Goal: Transaction & Acquisition: Purchase product/service

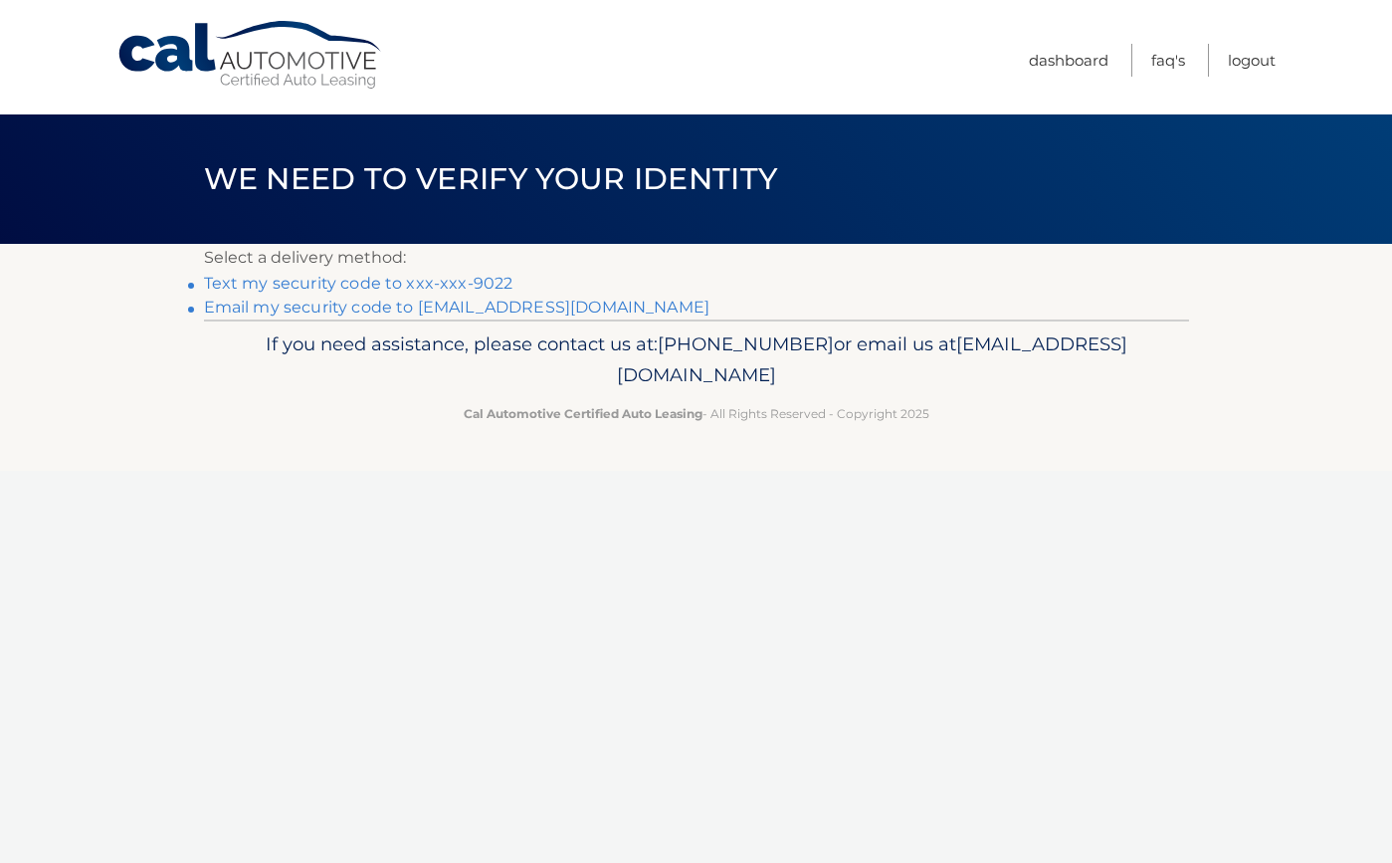
click at [394, 279] on link "Text my security code to xxx-xxx-9022" at bounding box center [359, 283] width 310 height 19
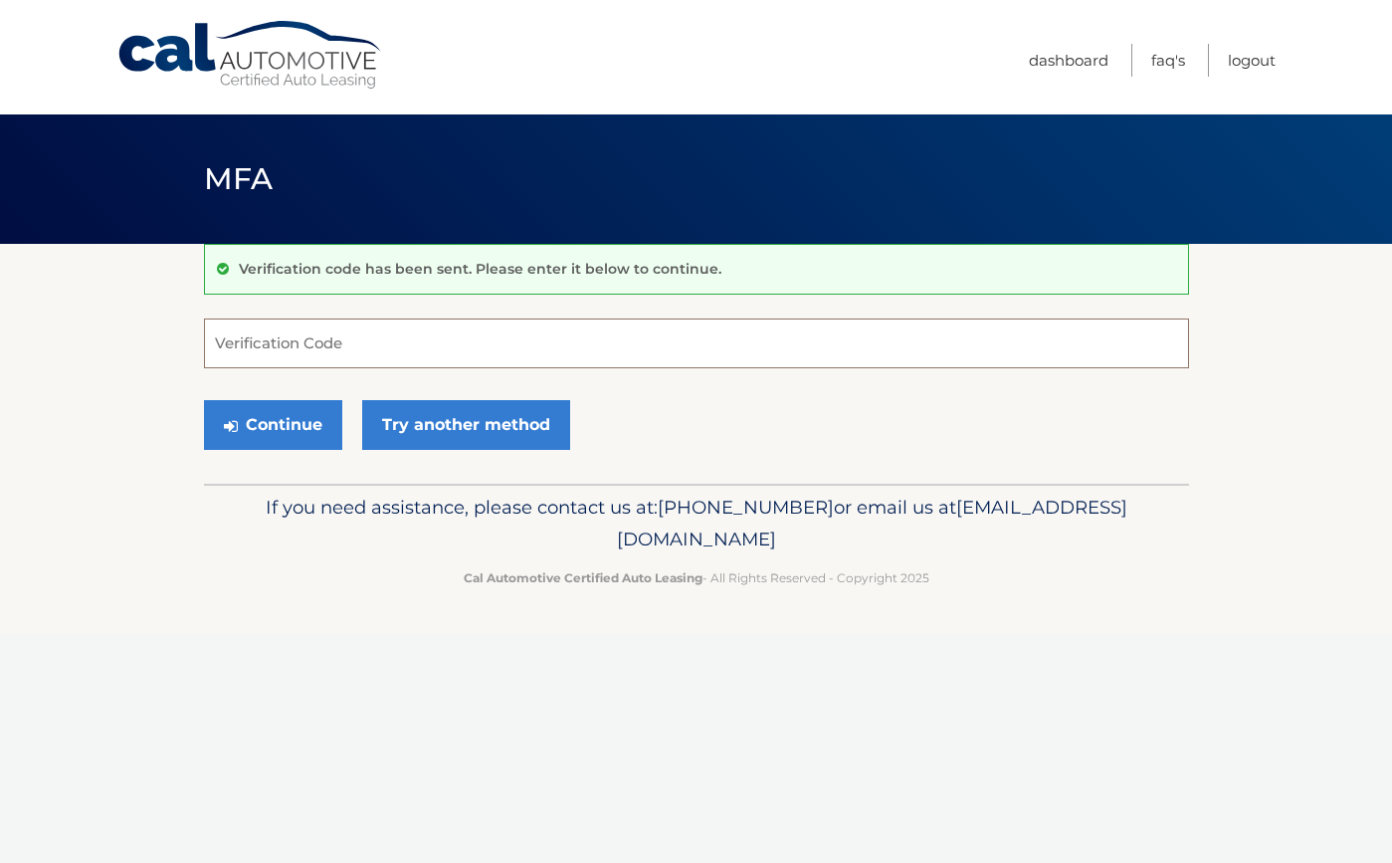
click at [347, 347] on input "Verification Code" at bounding box center [696, 343] width 985 height 50
type input "443378"
click at [307, 427] on button "Continue" at bounding box center [273, 425] width 138 height 50
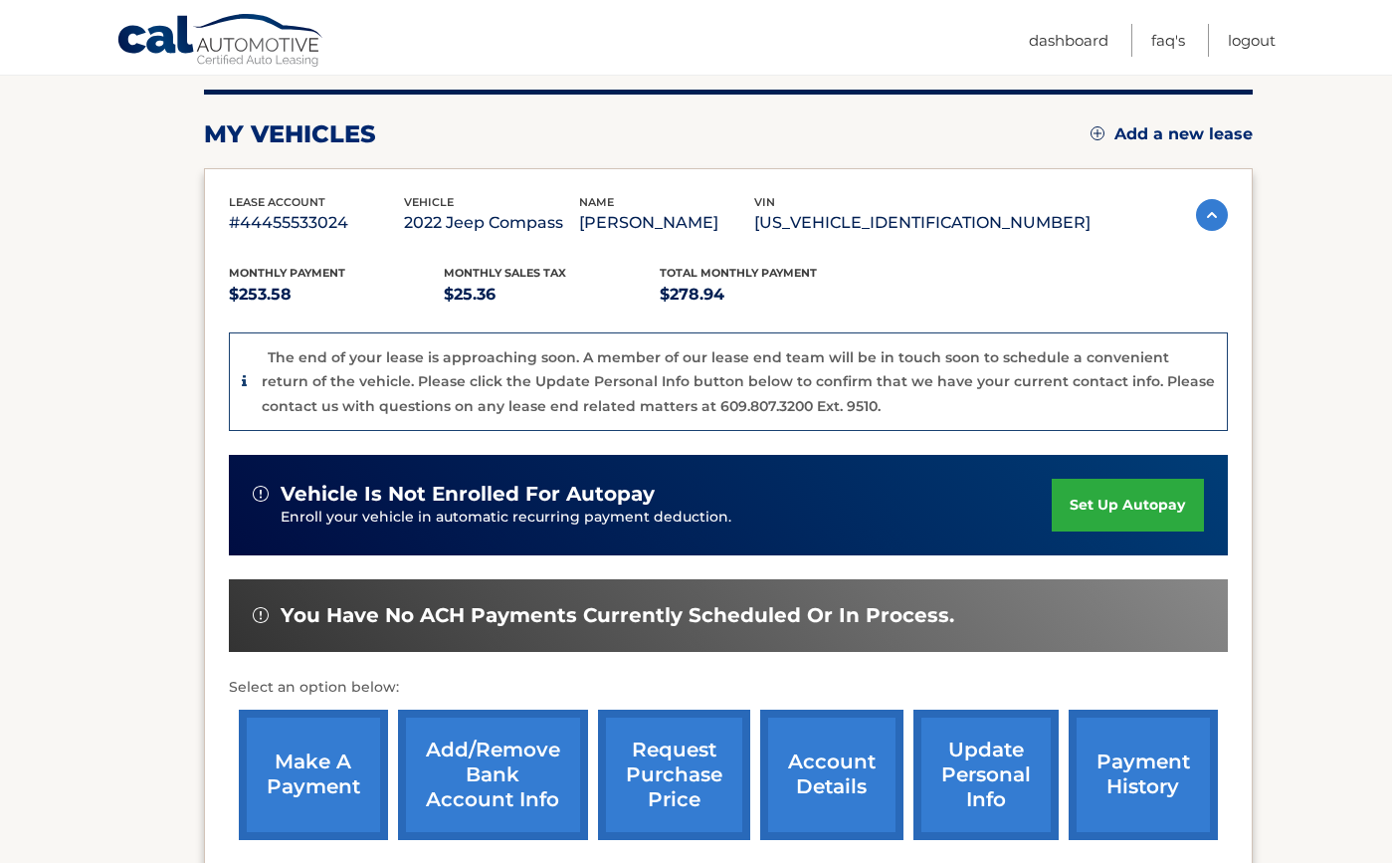
scroll to position [244, 0]
click at [300, 777] on link "make a payment" at bounding box center [313, 775] width 149 height 130
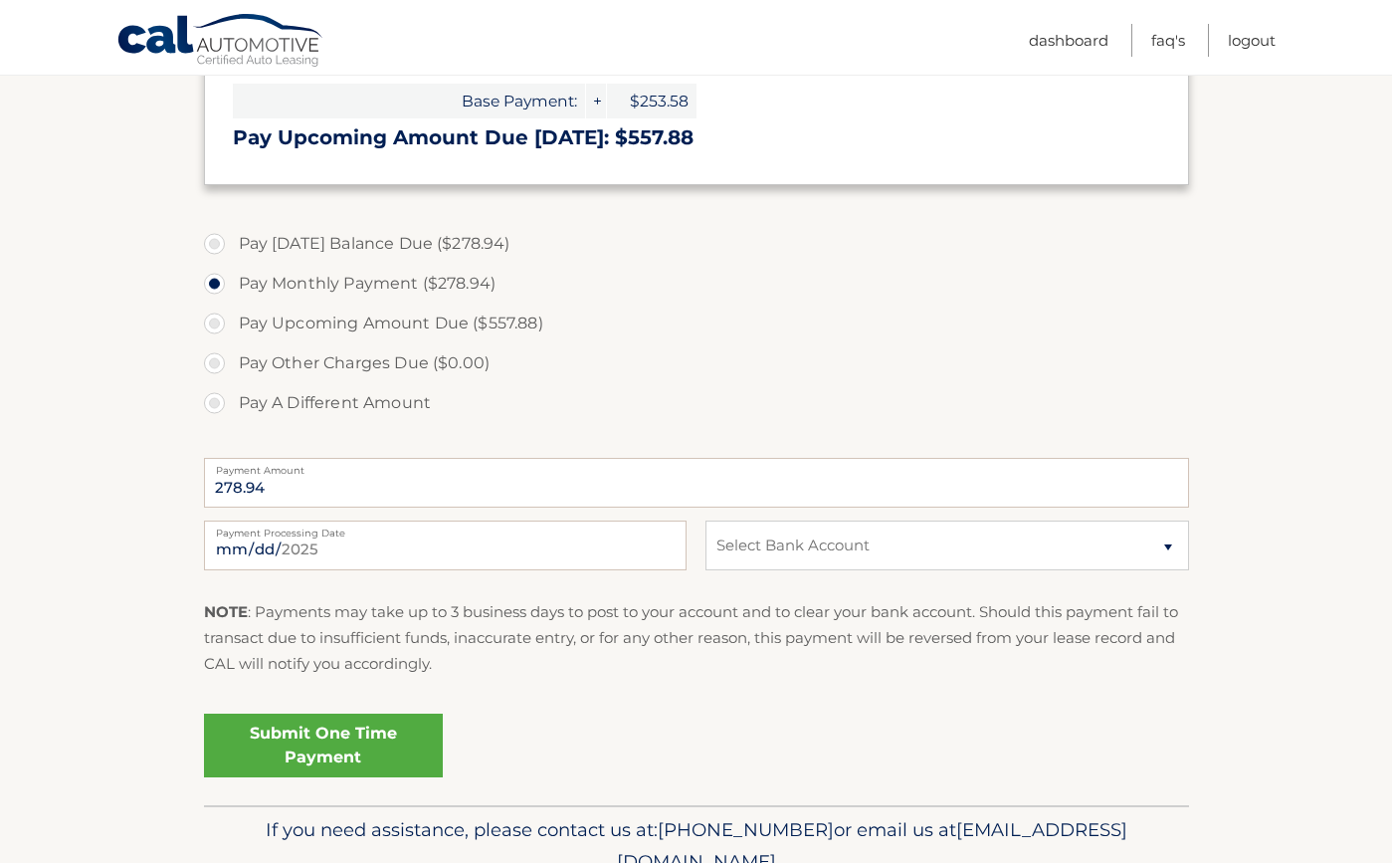
scroll to position [620, 0]
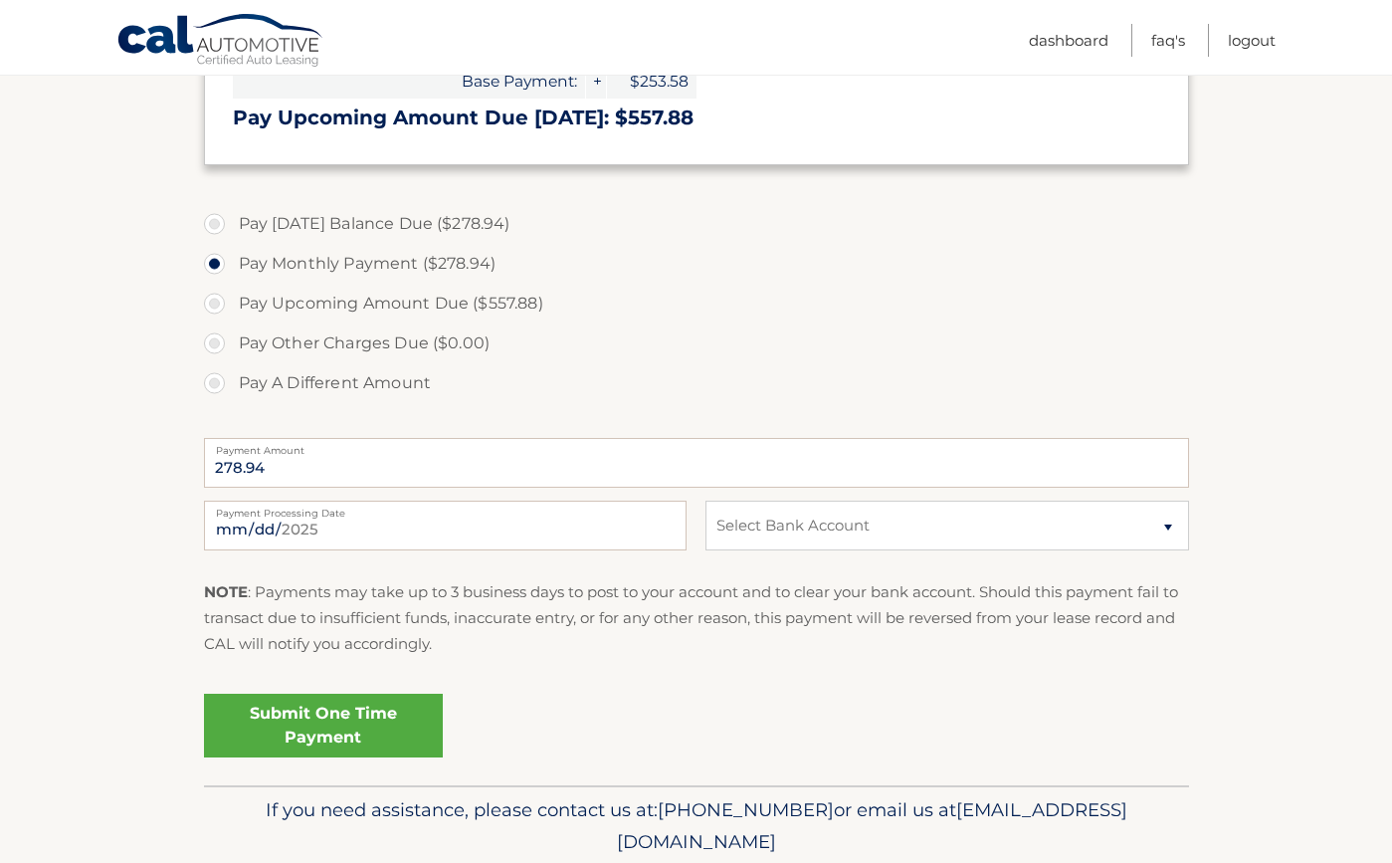
click at [775, 548] on div "[DATE] Payment Processing Date This payment is scheduled after your grace perio…" at bounding box center [696, 537] width 985 height 72
select select "Njc2ZDhiMmEtNGE3OC00ODQ2LTk0OWQtZGU5ZDg2MTRkZGIy"
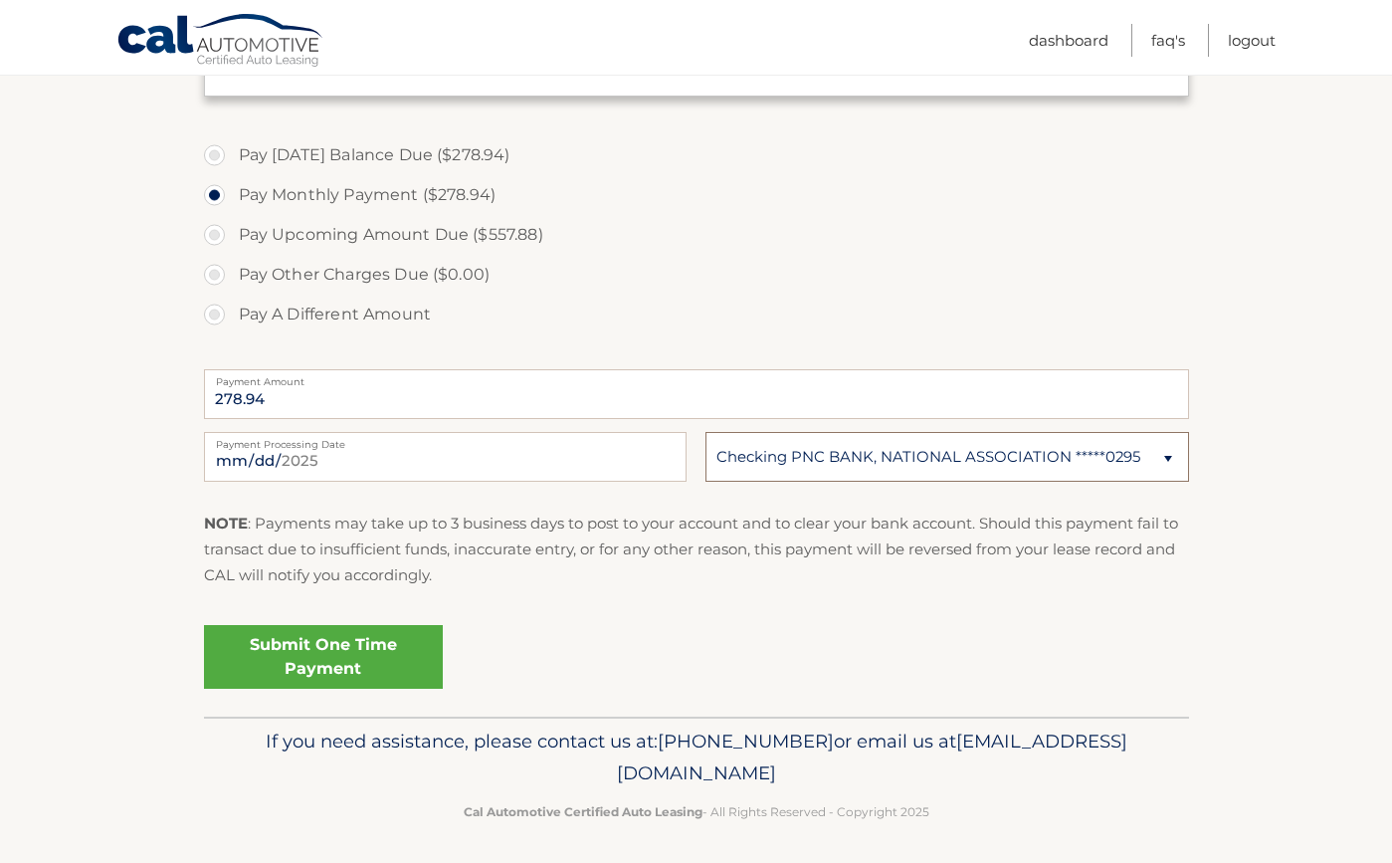
scroll to position [688, 0]
click at [385, 653] on link "Submit One Time Payment" at bounding box center [323, 658] width 239 height 64
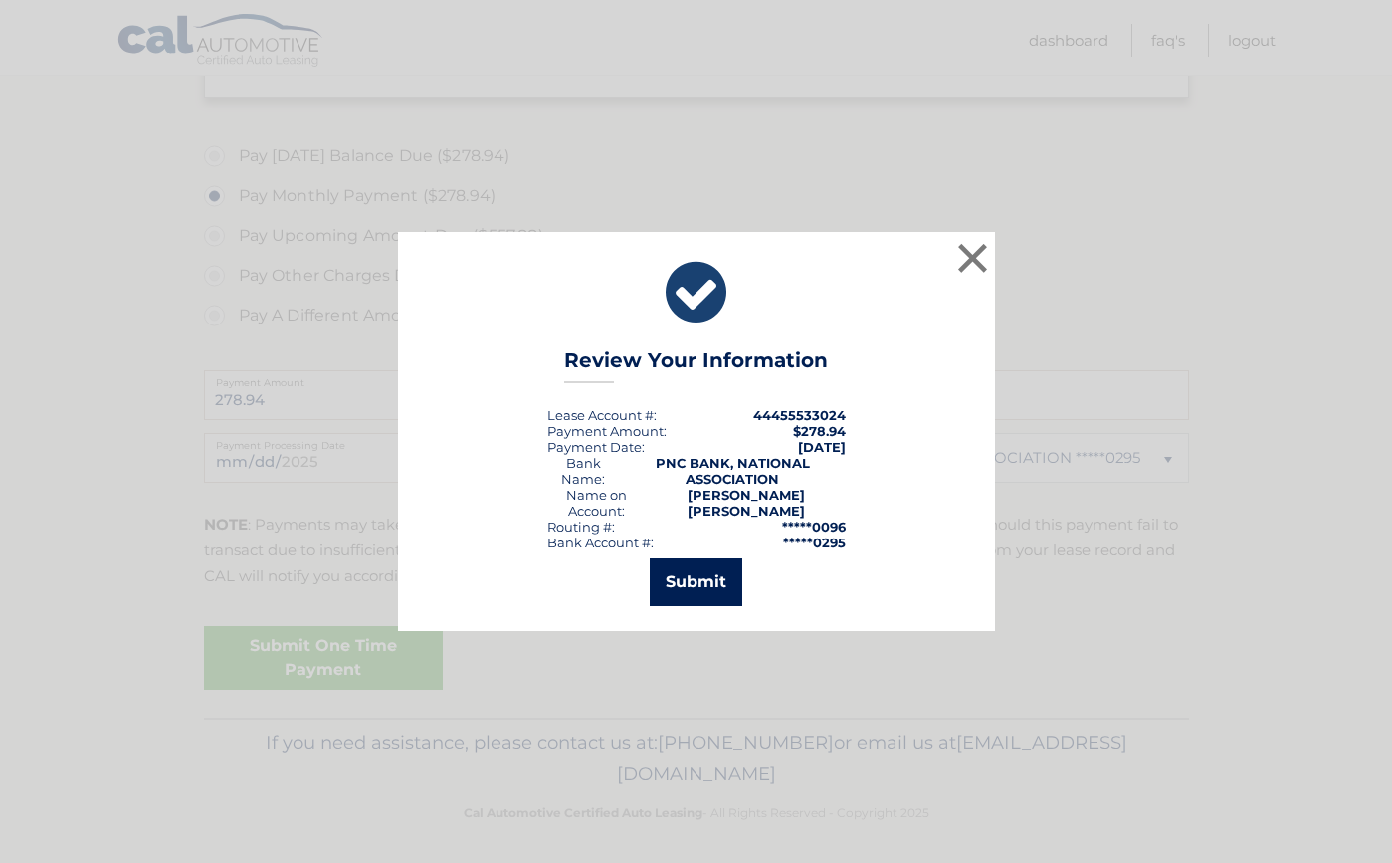
click at [698, 561] on button "Submit" at bounding box center [696, 582] width 93 height 48
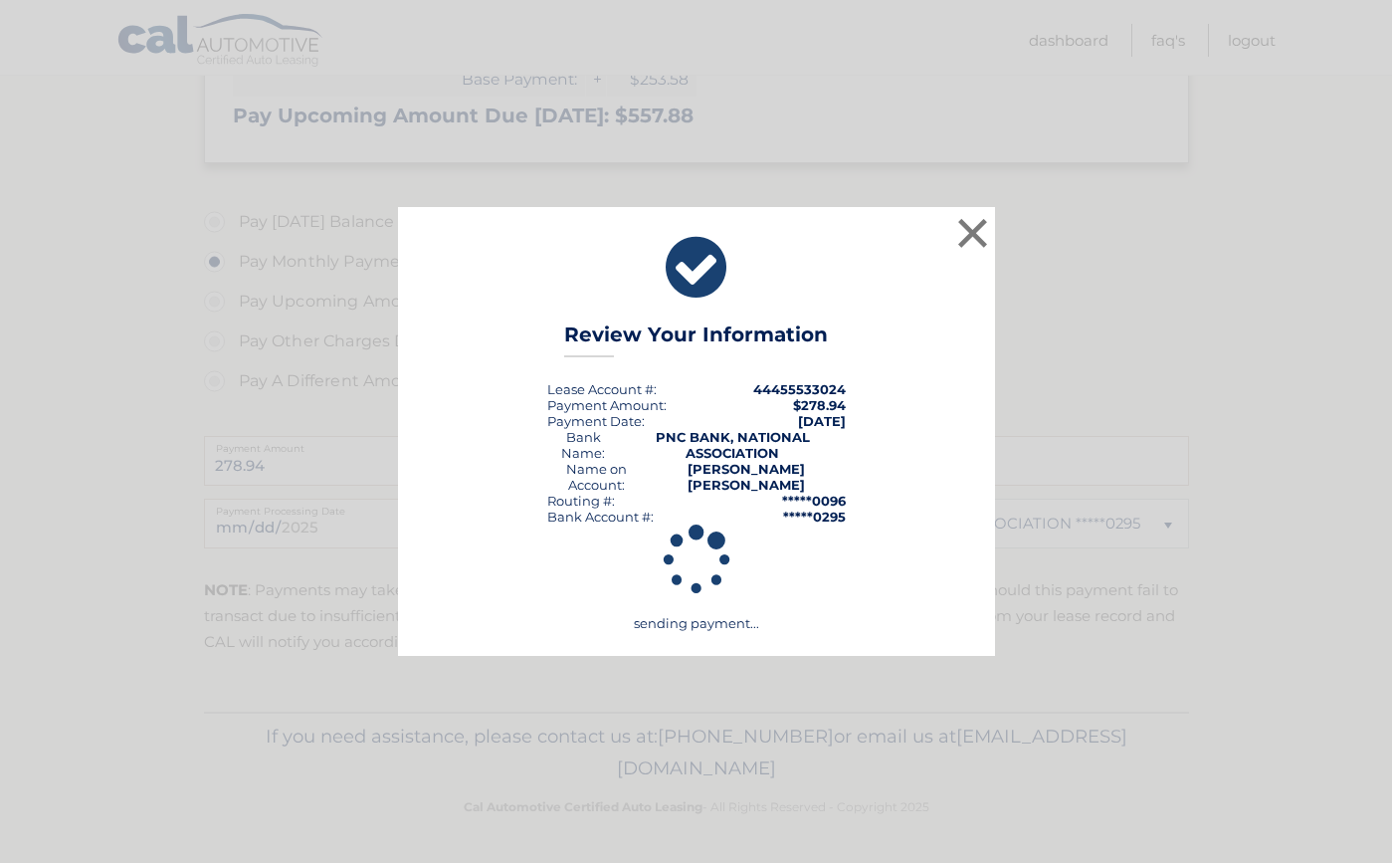
scroll to position [616, 0]
